Goal: Information Seeking & Learning: Learn about a topic

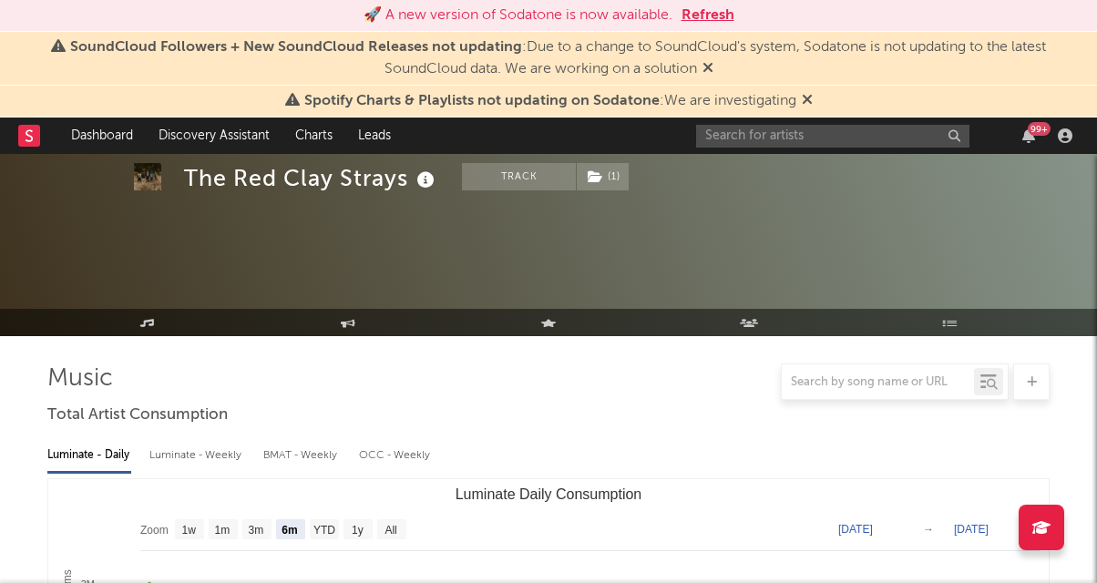
select select "6m"
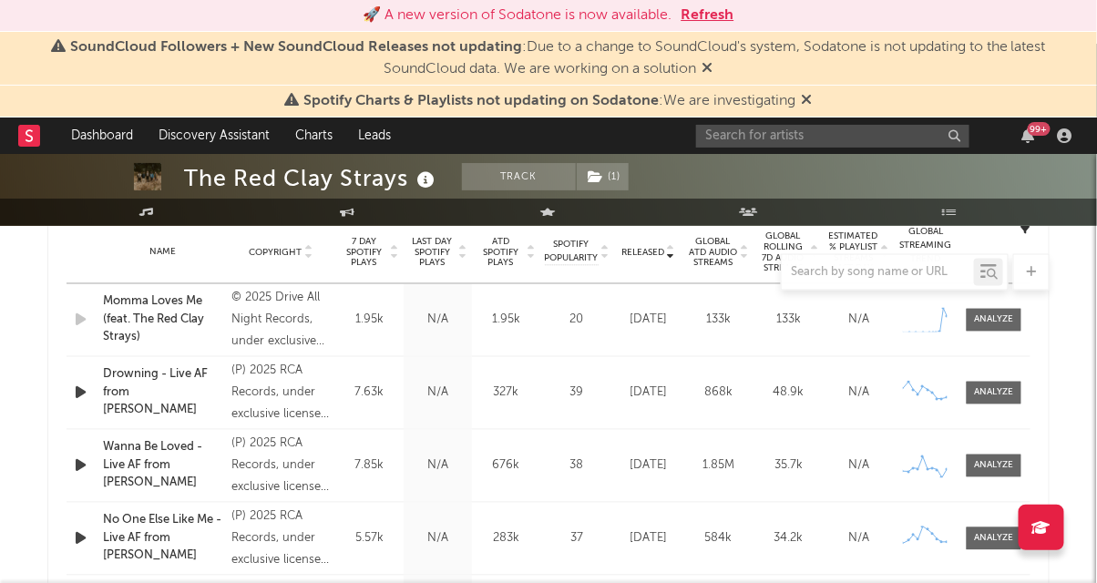
scroll to position [743, 0]
click at [37, 133] on rect at bounding box center [29, 136] width 22 height 22
